Goal: Transaction & Acquisition: Purchase product/service

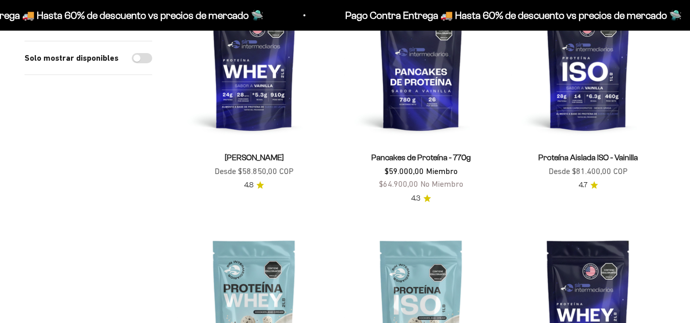
scroll to position [182, 0]
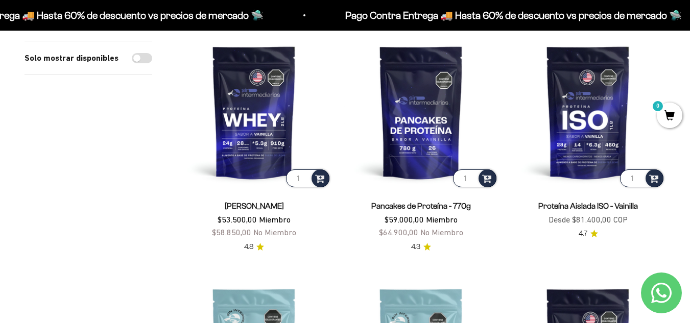
scroll to position [129, 0]
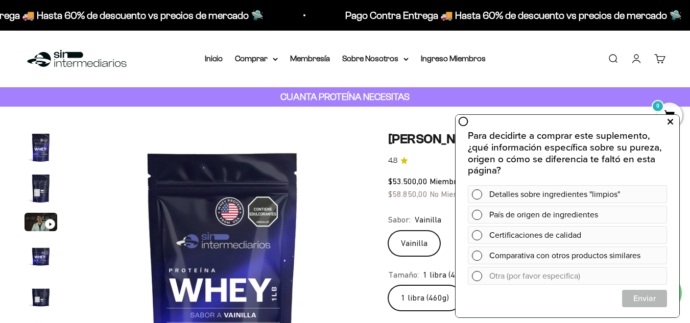
click at [674, 119] on button at bounding box center [669, 122] width 18 height 16
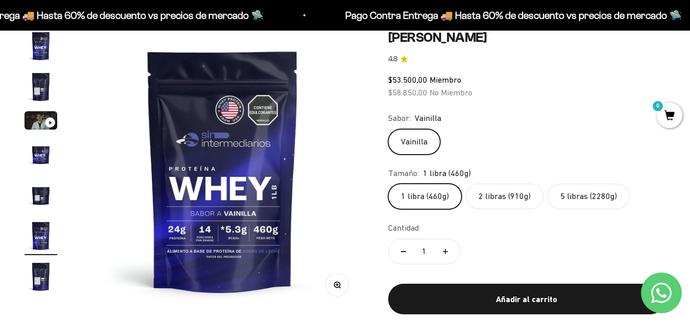
scroll to position [91, 0]
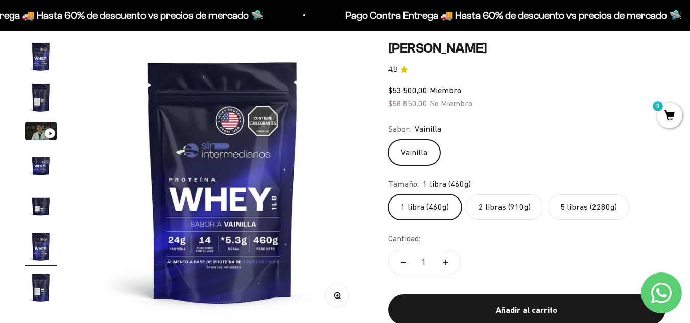
click at [506, 199] on label "2 libras (910g)" at bounding box center [504, 207] width 78 height 26
click at [388, 194] on input "2 libras (910g)" at bounding box center [387, 194] width 1 height 1
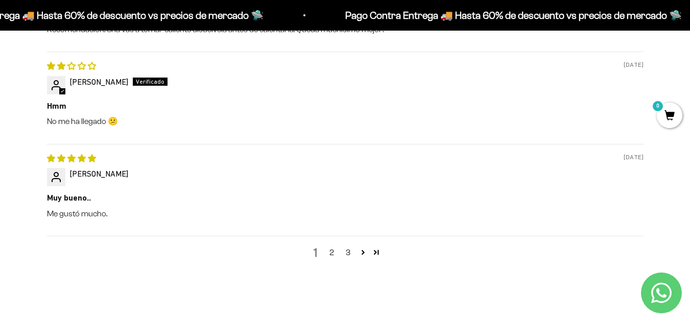
scroll to position [1502, 0]
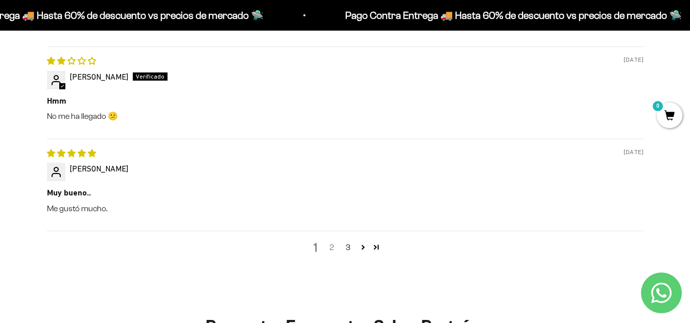
click at [334, 241] on link "2" at bounding box center [332, 247] width 16 height 12
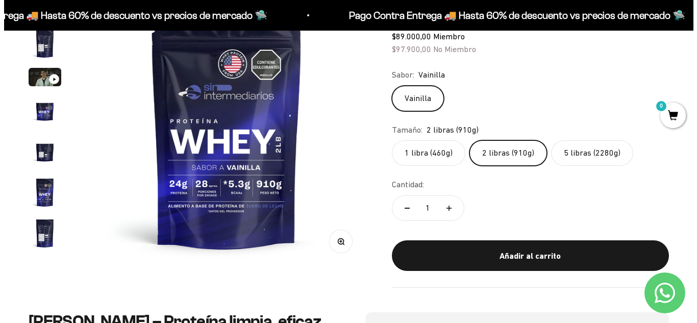
scroll to position [129, 0]
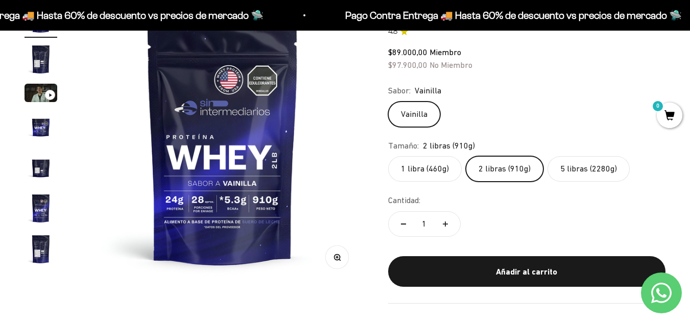
click at [523, 277] on div "Añadir al carrito" at bounding box center [526, 271] width 236 height 13
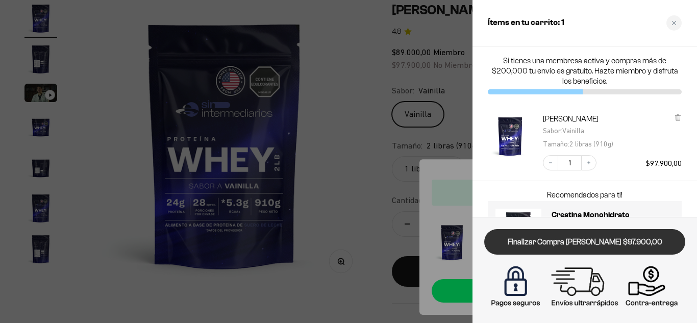
click at [577, 241] on link "Finalizar Compra [PERSON_NAME] $97.900,00" at bounding box center [584, 242] width 201 height 26
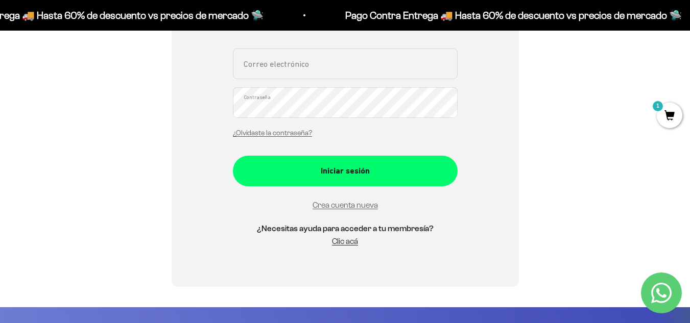
scroll to position [235, 0]
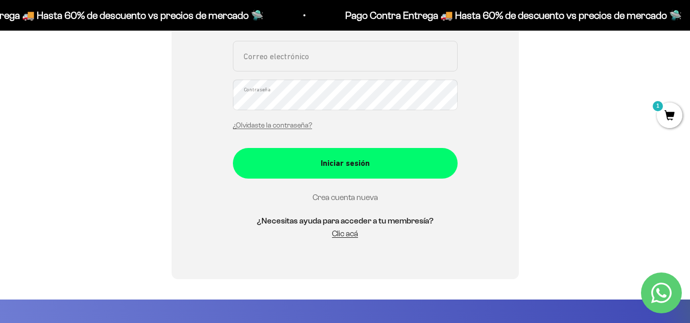
click at [369, 199] on link "Crea cuenta nueva" at bounding box center [344, 197] width 65 height 9
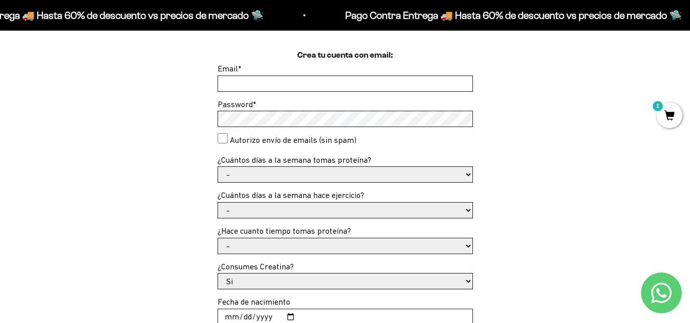
scroll to position [268, 0]
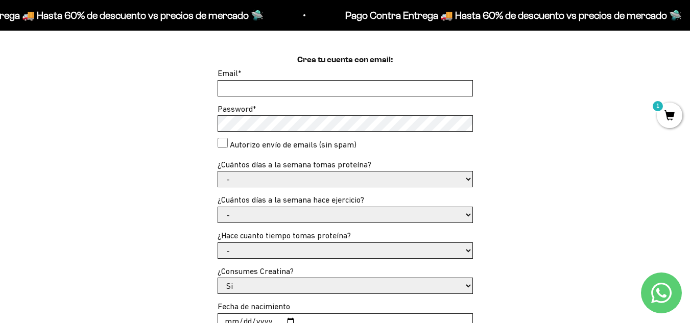
click at [435, 87] on input "Email *" at bounding box center [345, 88] width 254 height 15
type input "inloga23@gmail.com"
click at [298, 179] on select "- 1 o 2 3 a 5 6 o 7" at bounding box center [345, 178] width 254 height 15
select select "3 a 5"
click at [218, 171] on select "- 1 o 2 3 a 5 6 o 7" at bounding box center [345, 178] width 254 height 15
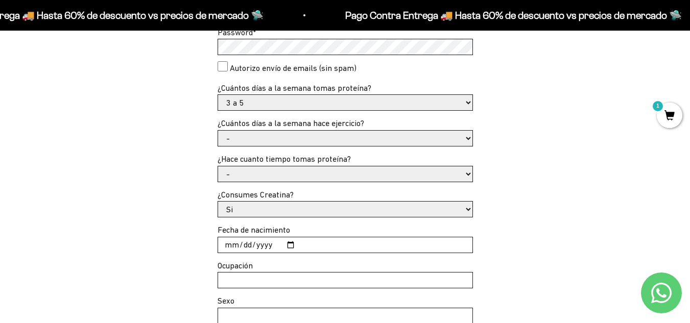
scroll to position [347, 0]
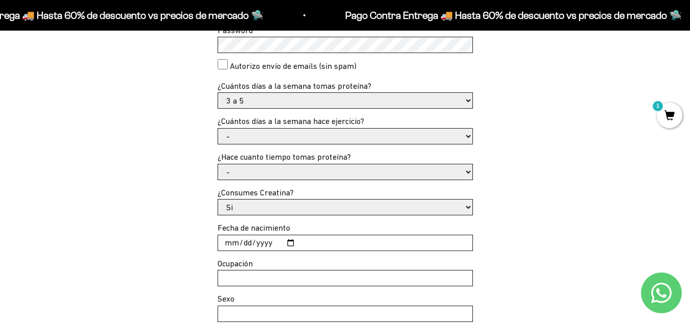
click at [462, 141] on select "- No hago 1 a 2 días 3 a 5 días 6 o 7 días" at bounding box center [345, 136] width 254 height 15
select select "3 a 5 días"
click at [218, 129] on select "- No hago 1 a 2 días 3 a 5 días 6 o 7 días" at bounding box center [345, 136] width 254 height 15
click at [446, 179] on select "- Apenas estoy empezando Menos de 6 meses Más de 6 meses Hace más de un año" at bounding box center [345, 171] width 254 height 15
select select "Apenas estoy empezando"
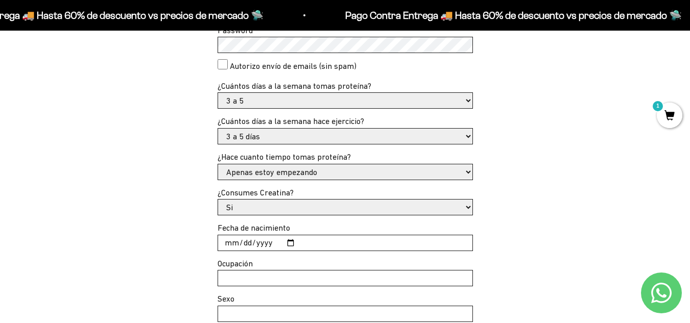
click at [218, 164] on select "- Apenas estoy empezando Menos de 6 meses Más de 6 meses Hace más de un año" at bounding box center [345, 171] width 254 height 15
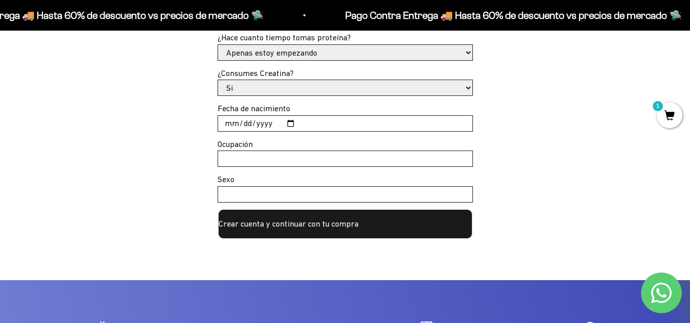
scroll to position [469, 0]
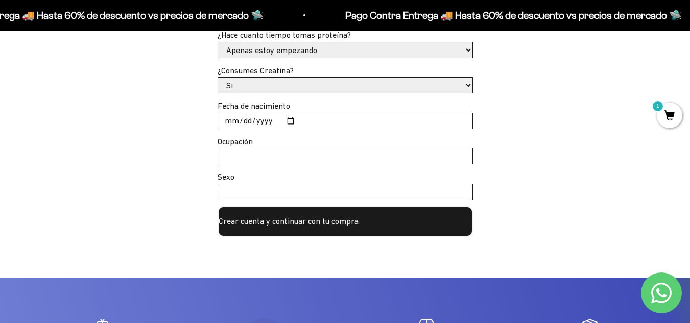
click at [228, 119] on input "Fecha de nacimiento" at bounding box center [345, 120] width 254 height 15
type input "1991-04-23"
click at [231, 159] on input "Ocupación" at bounding box center [345, 156] width 254 height 15
type input "empleado"
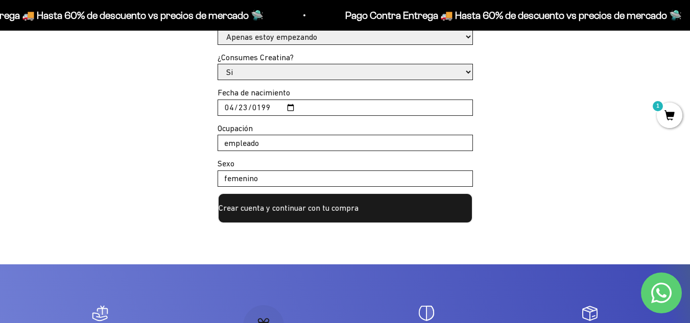
scroll to position [529, 0]
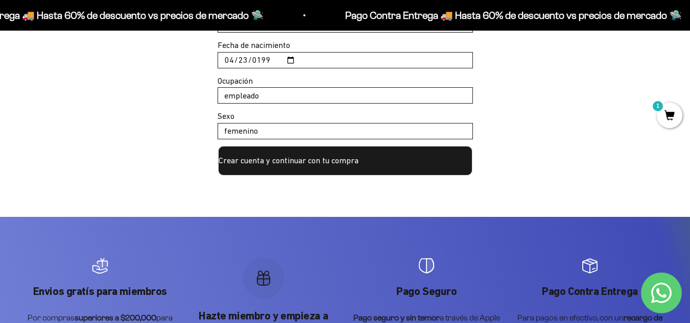
type input "femenino"
click at [348, 161] on button "Crear cuenta y continuar con tu compra" at bounding box center [344, 160] width 255 height 31
